Goal: Entertainment & Leisure: Consume media (video, audio)

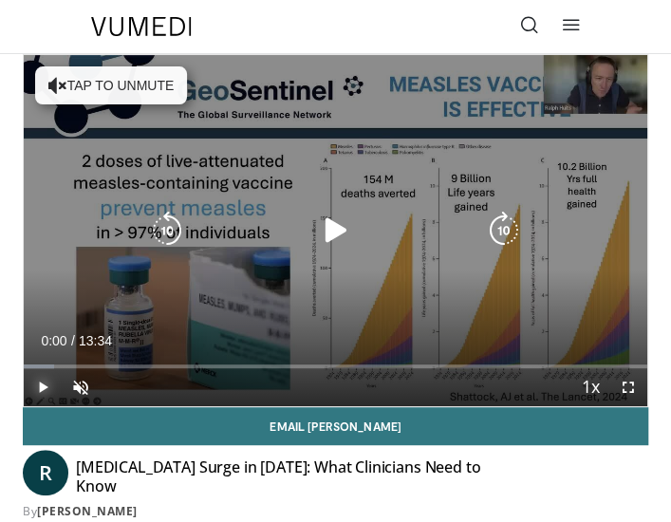
drag, startPoint x: 38, startPoint y: 388, endPoint x: 52, endPoint y: 388, distance: 14.2
click at [38, 388] on span "Video Player" at bounding box center [43, 387] width 38 height 38
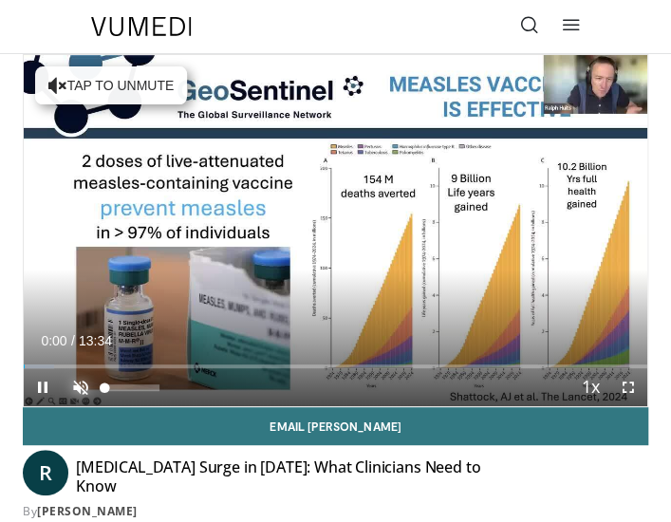
click at [78, 392] on span "Video Player" at bounding box center [81, 387] width 38 height 38
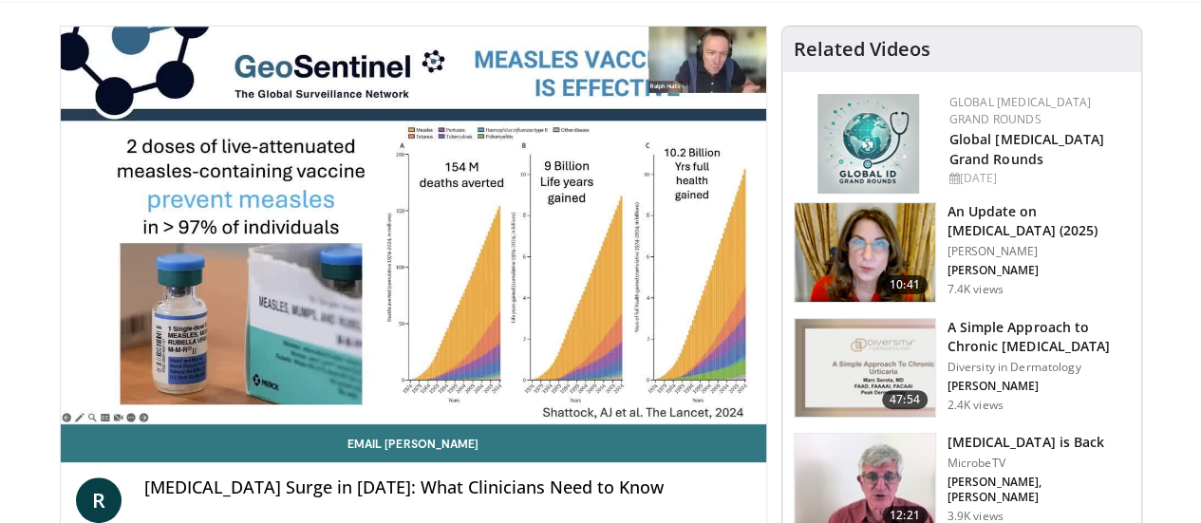
scroll to position [95, 0]
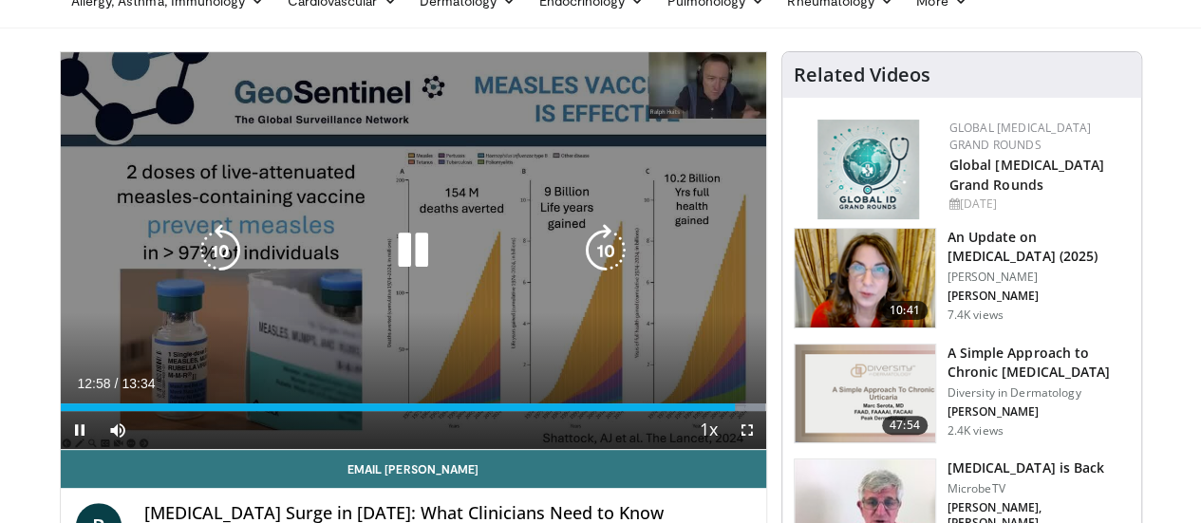
click at [194, 271] on icon "Video Player" at bounding box center [220, 250] width 53 height 53
